Goal: Task Accomplishment & Management: Manage account settings

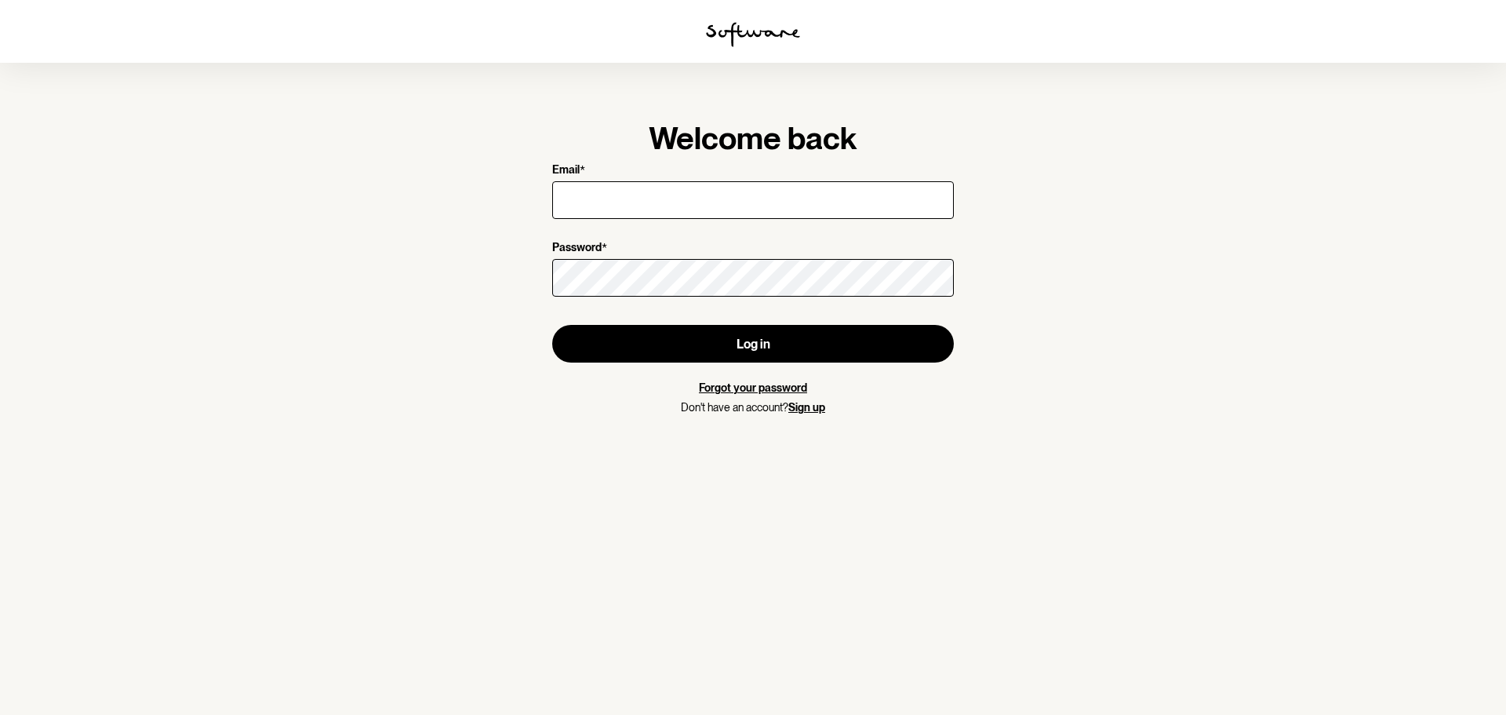
click at [829, 205] on input "Email *" at bounding box center [753, 200] width 402 height 38
type input "[EMAIL_ADDRESS][DOMAIN_NAME]"
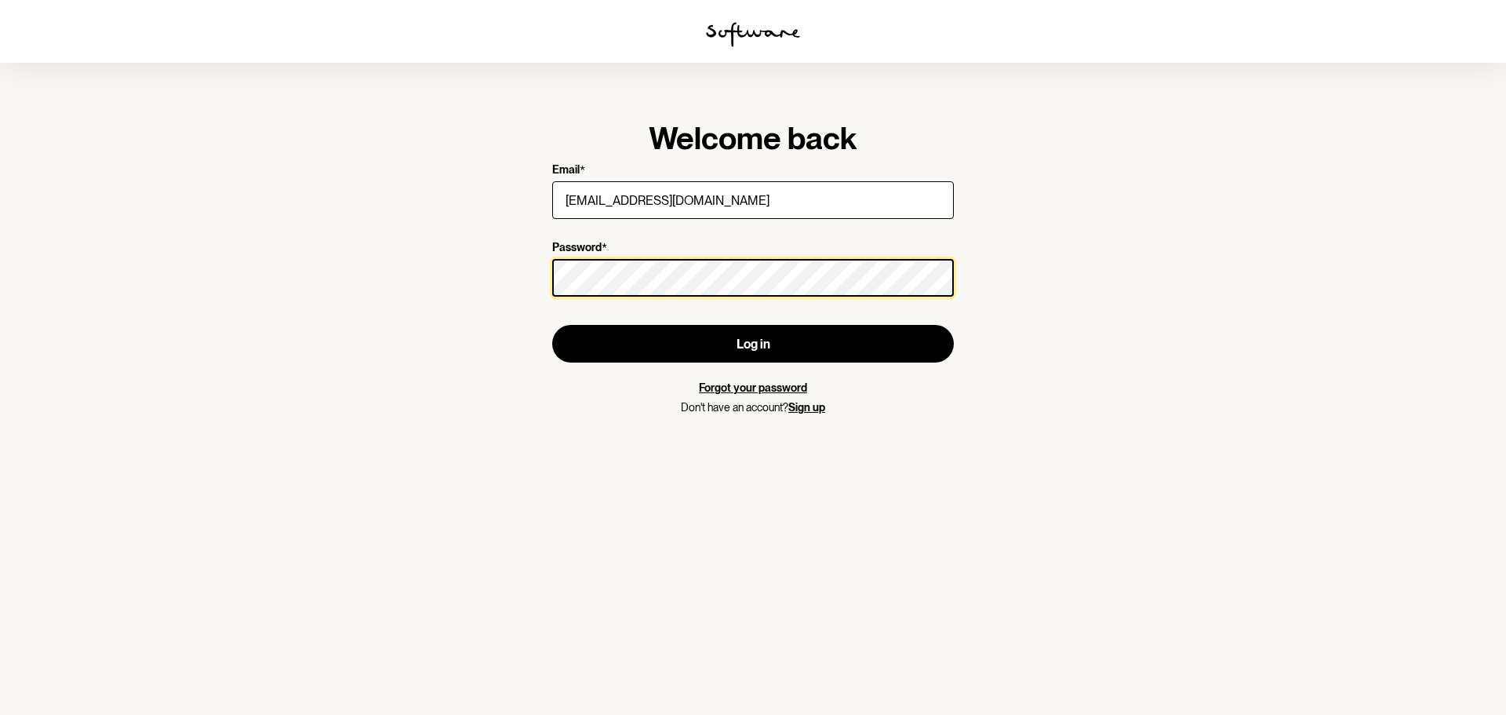
click at [954, 256] on div at bounding box center [954, 256] width 0 height 0
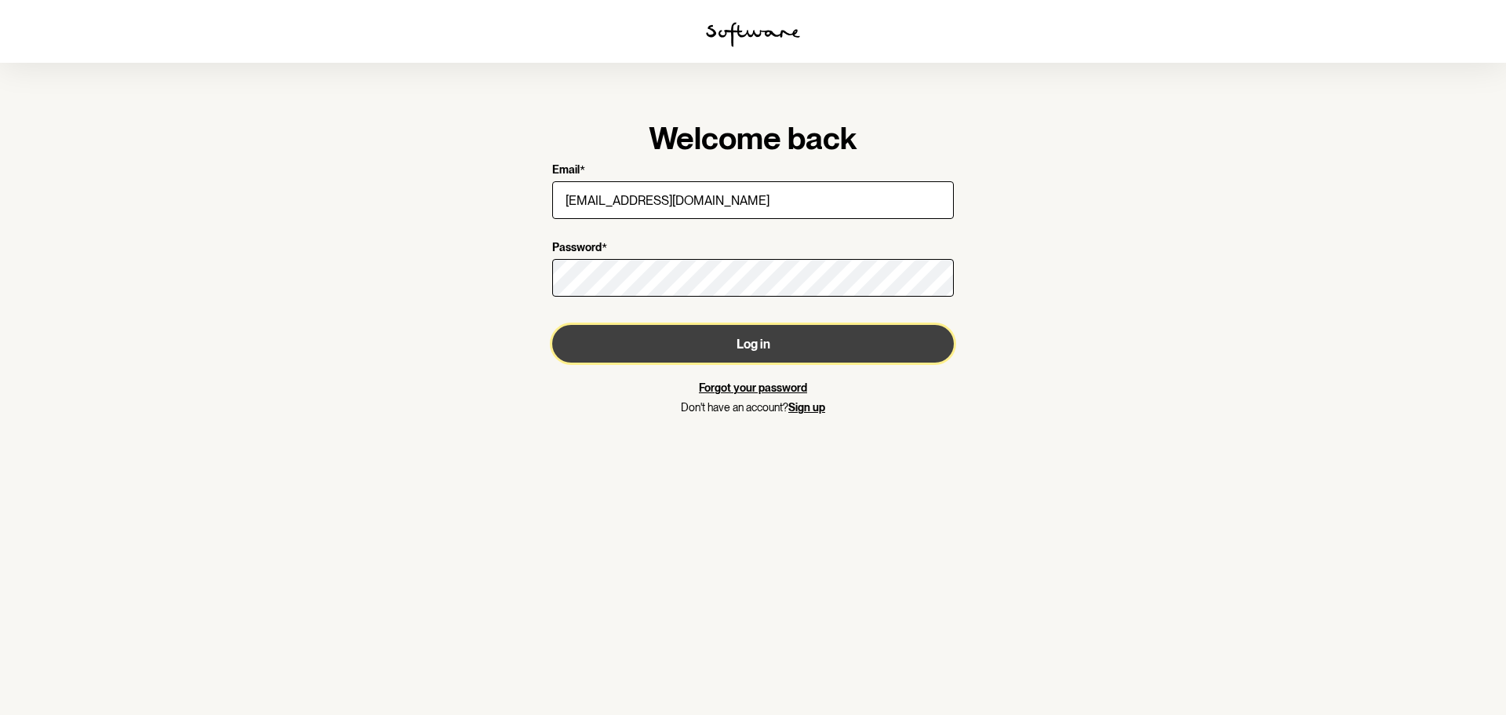
click at [763, 354] on button "Log in" at bounding box center [753, 344] width 402 height 38
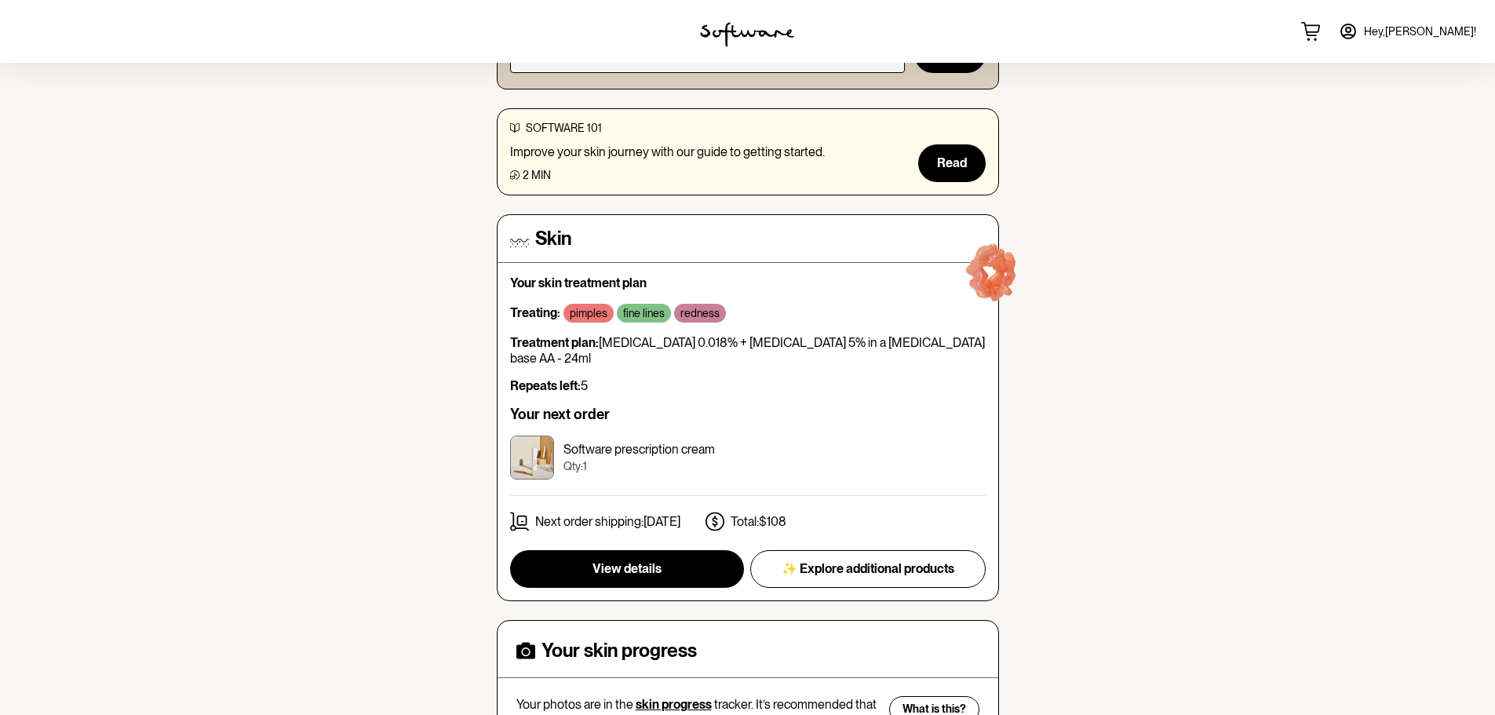
scroll to position [314, 0]
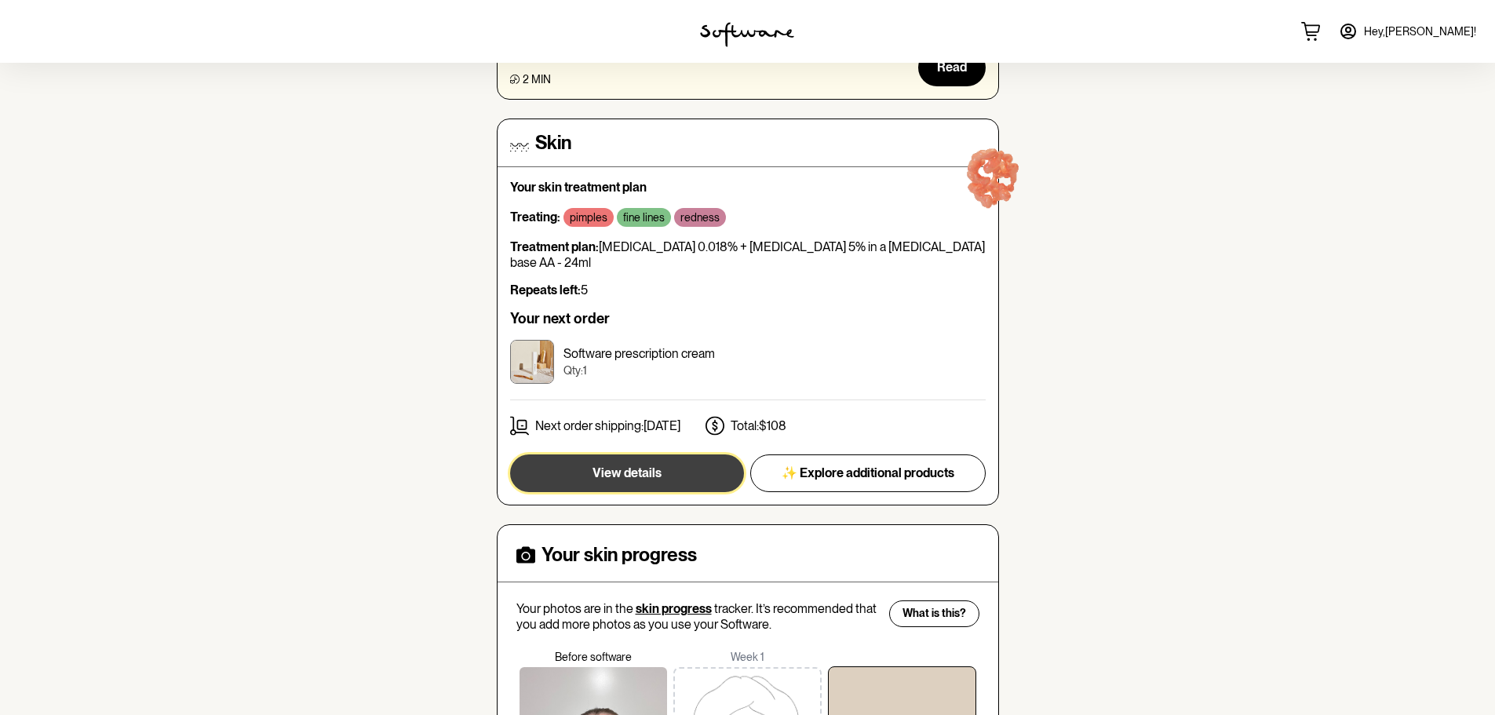
click at [660, 465] on span "View details" at bounding box center [626, 472] width 69 height 15
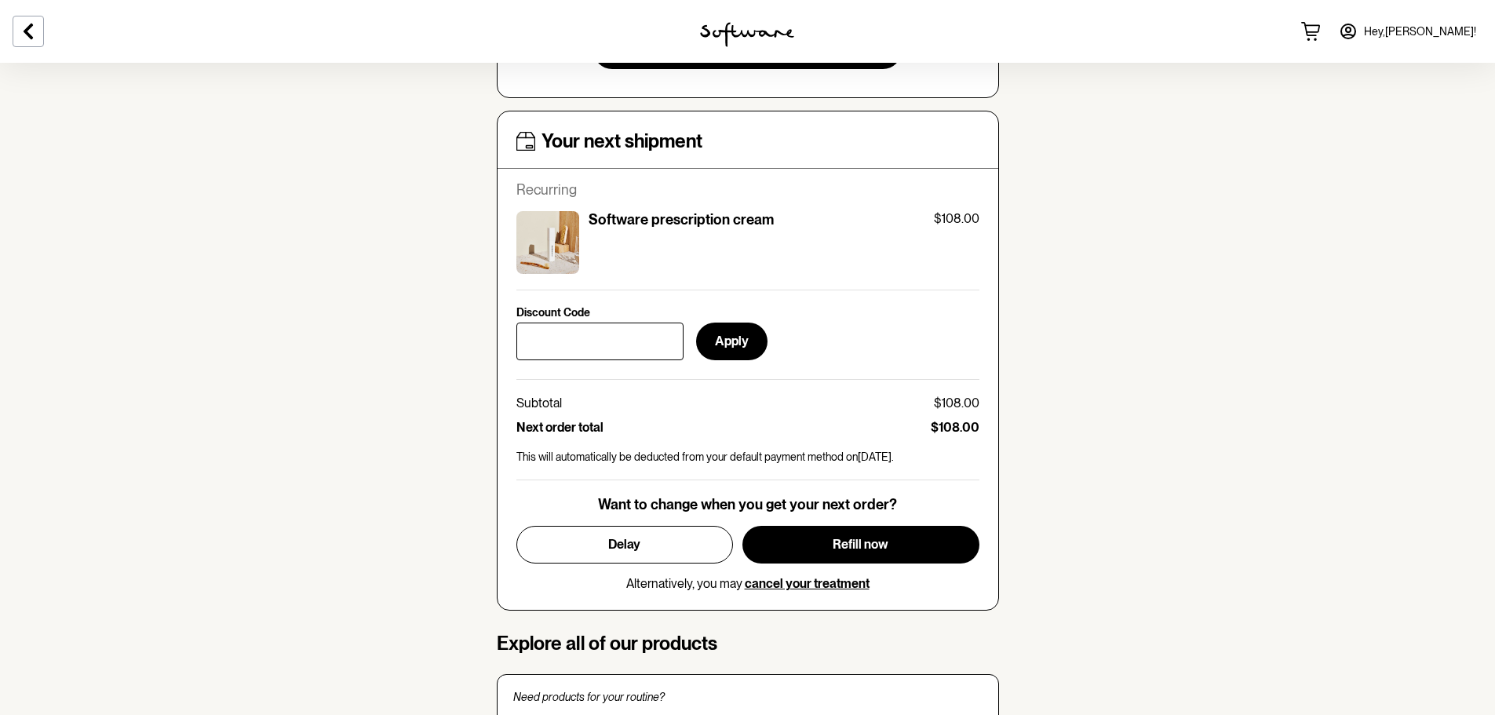
scroll to position [588, 0]
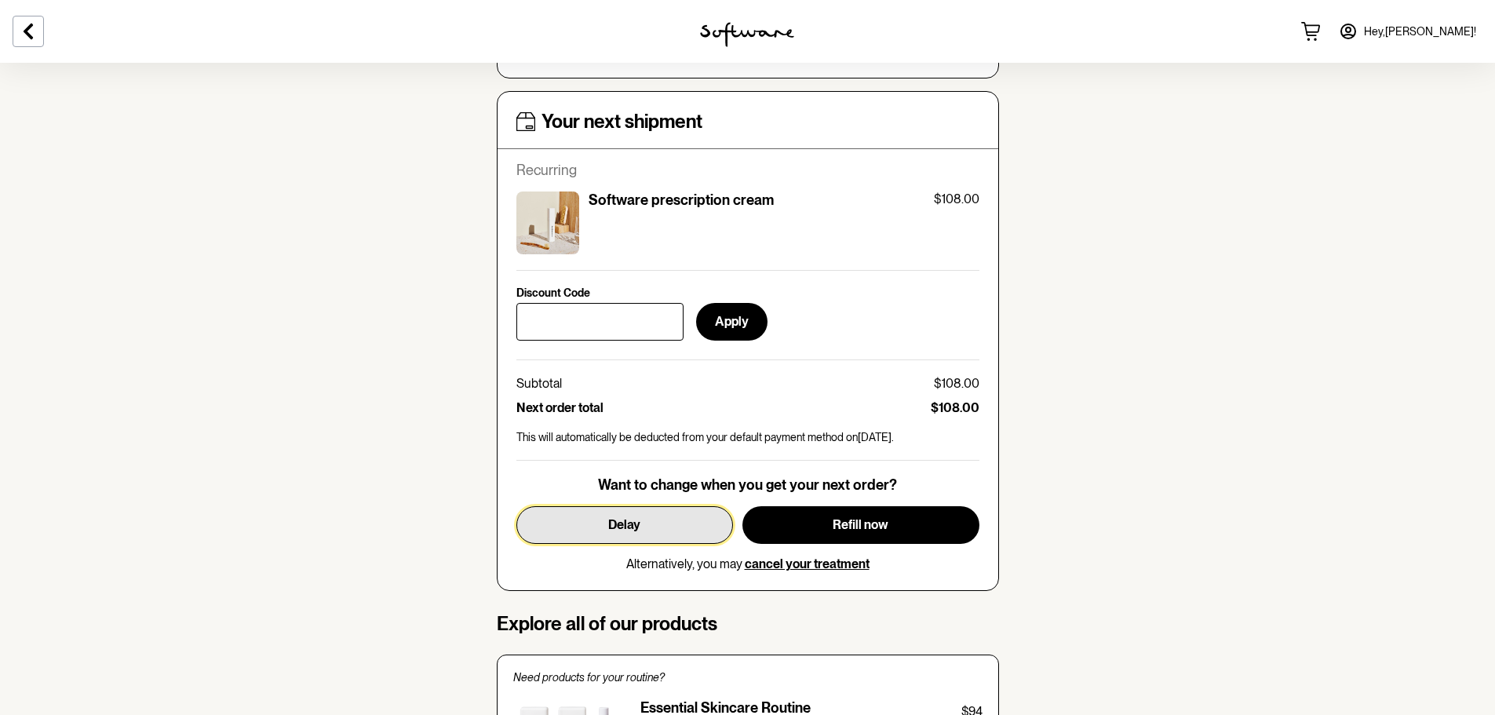
click at [631, 526] on span "Delay" at bounding box center [624, 524] width 32 height 15
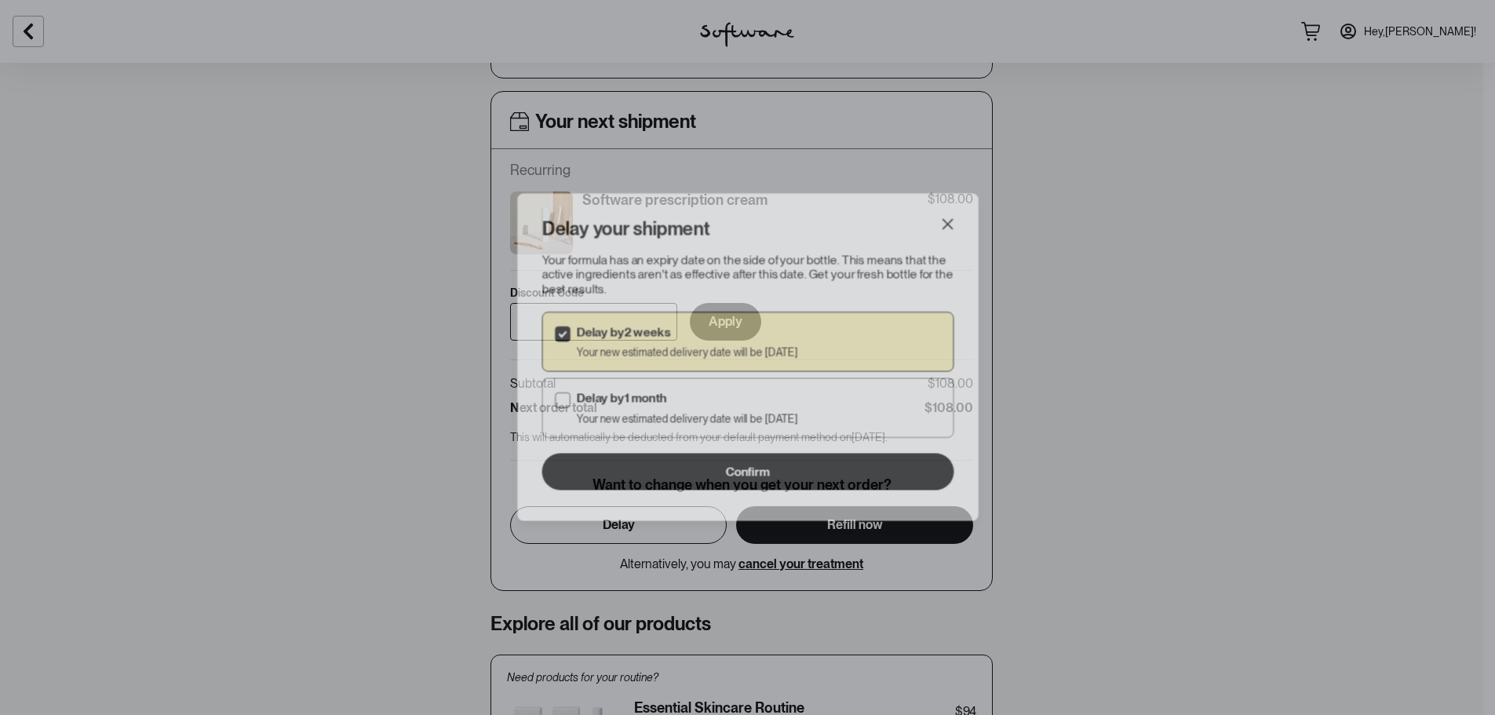
scroll to position [569, 0]
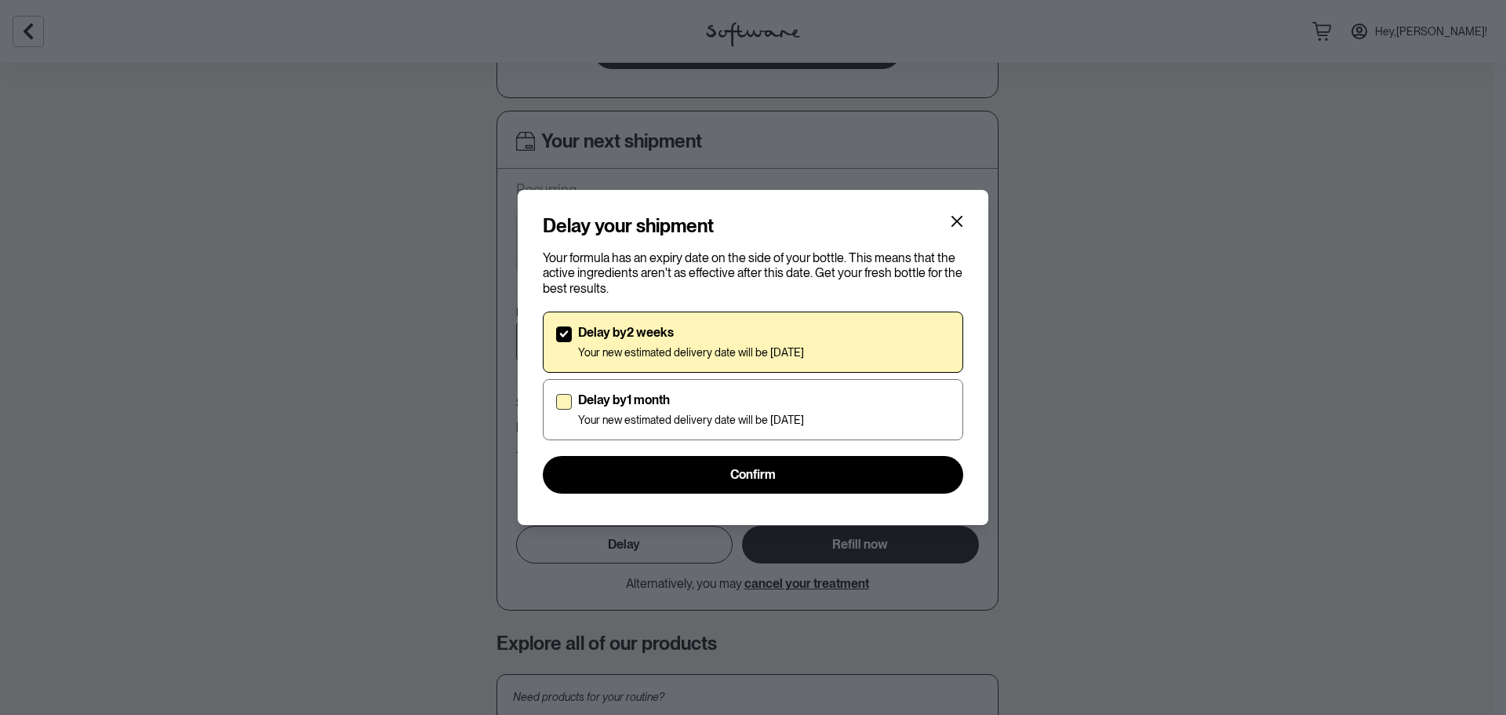
click at [654, 404] on p "Delay by 1 month" at bounding box center [691, 399] width 226 height 15
click at [556, 409] on input "Delay by 1 month Your new estimated delivery date will be [DATE]" at bounding box center [556, 409] width 1 height 1
checkbox input "true"
checkbox input "false"
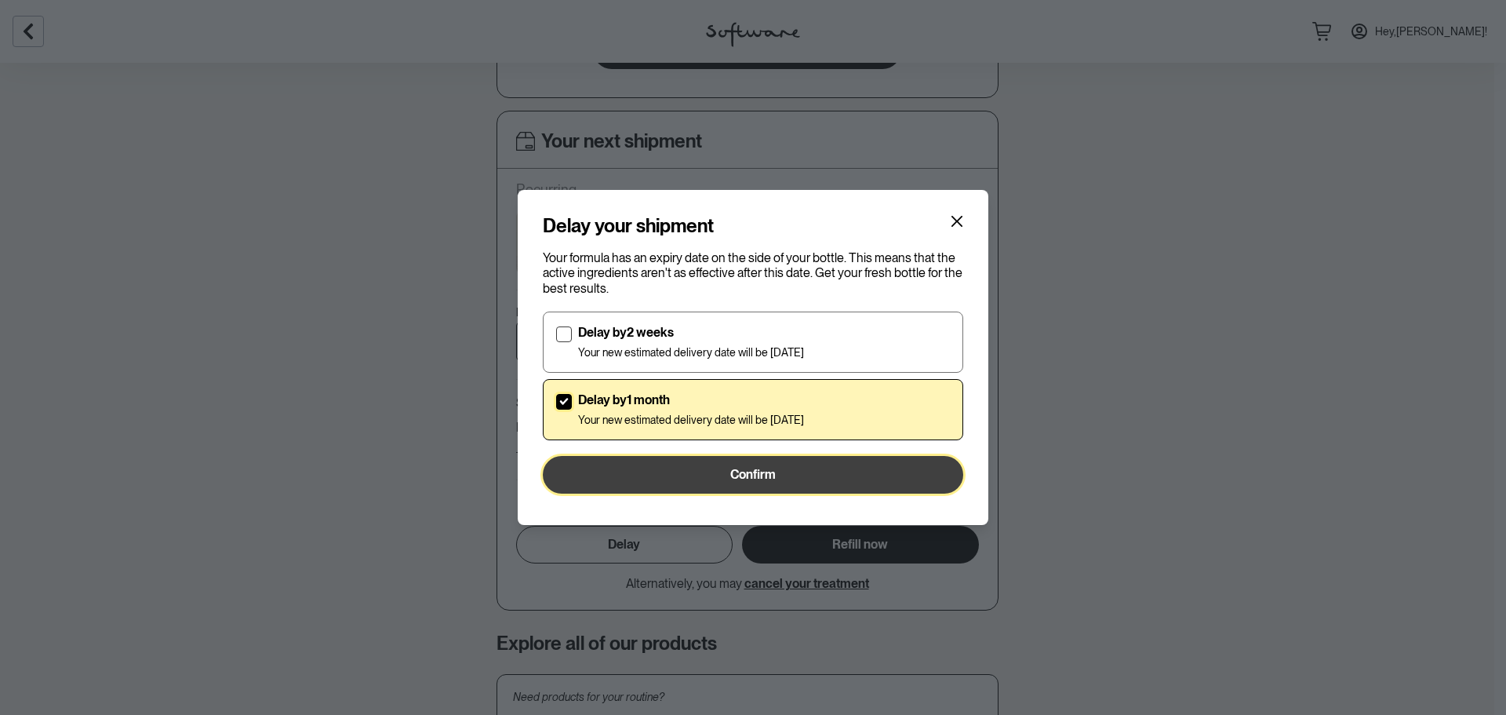
click at [771, 475] on span "Confirm" at bounding box center [753, 474] width 46 height 15
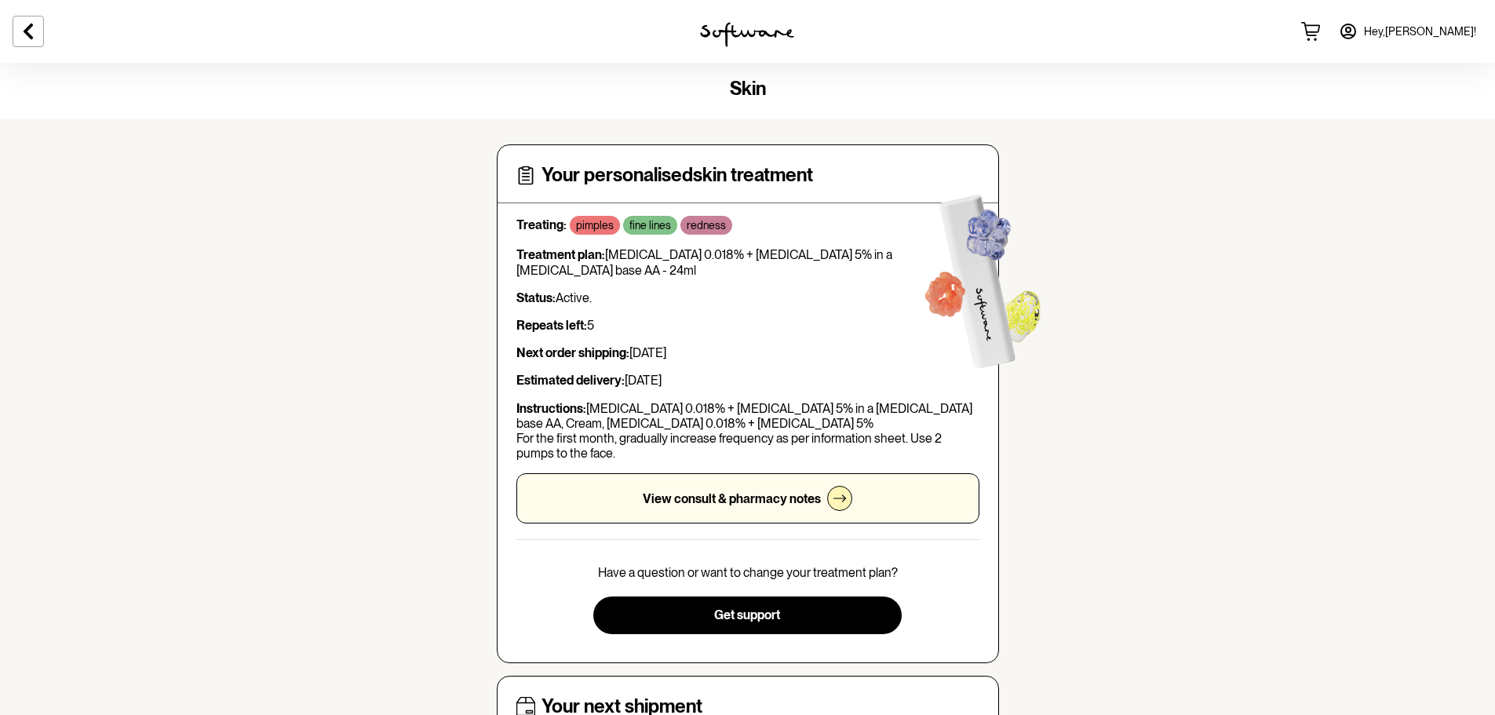
scroll to position [0, 0]
